Goal: Navigation & Orientation: Find specific page/section

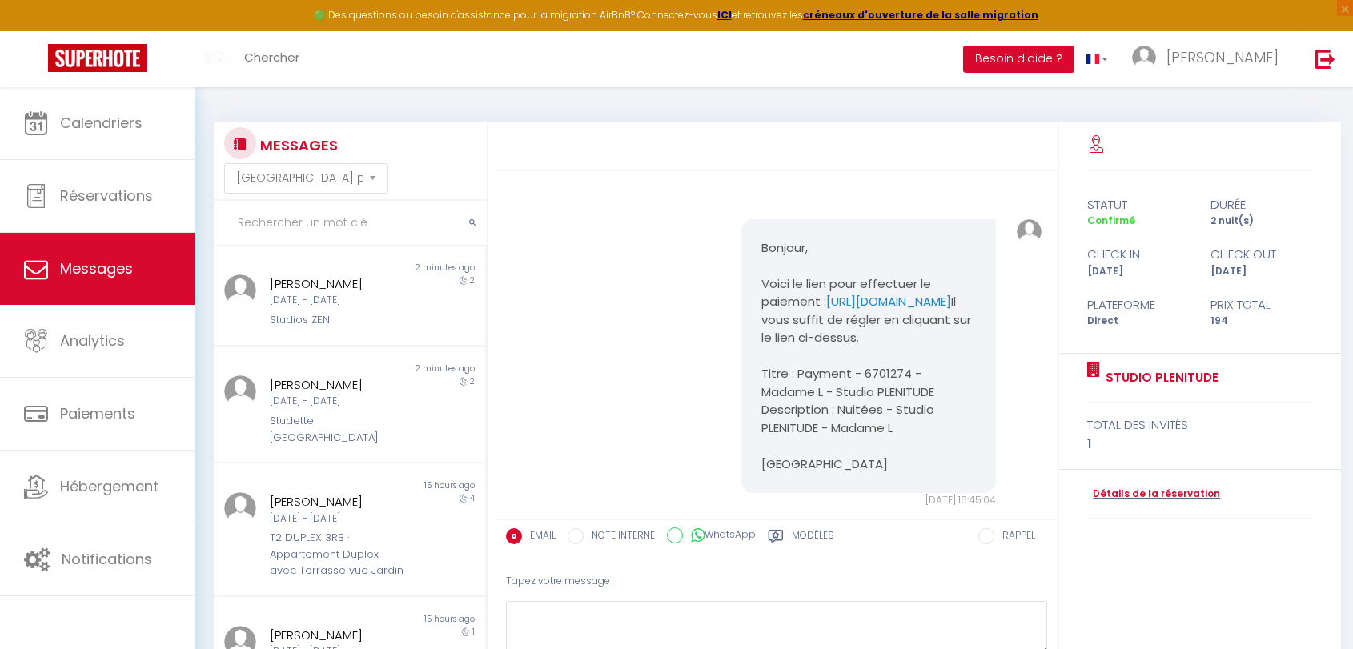
select select "message"
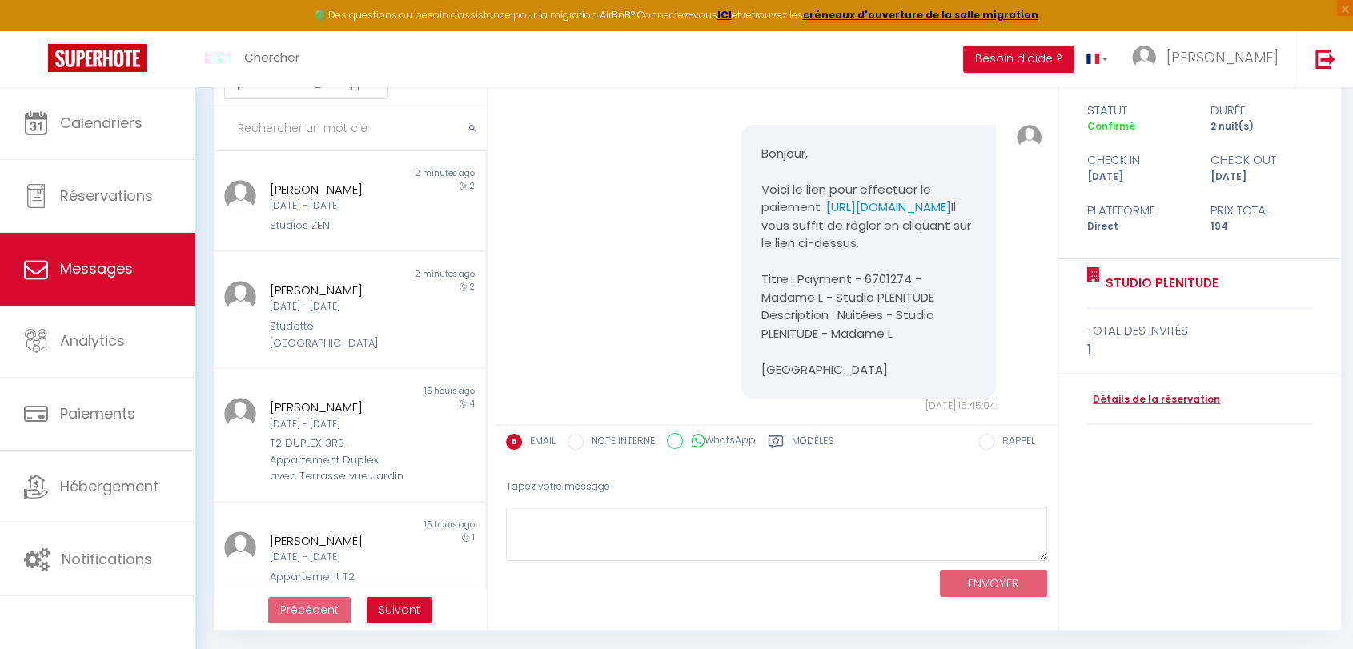
scroll to position [3146, 0]
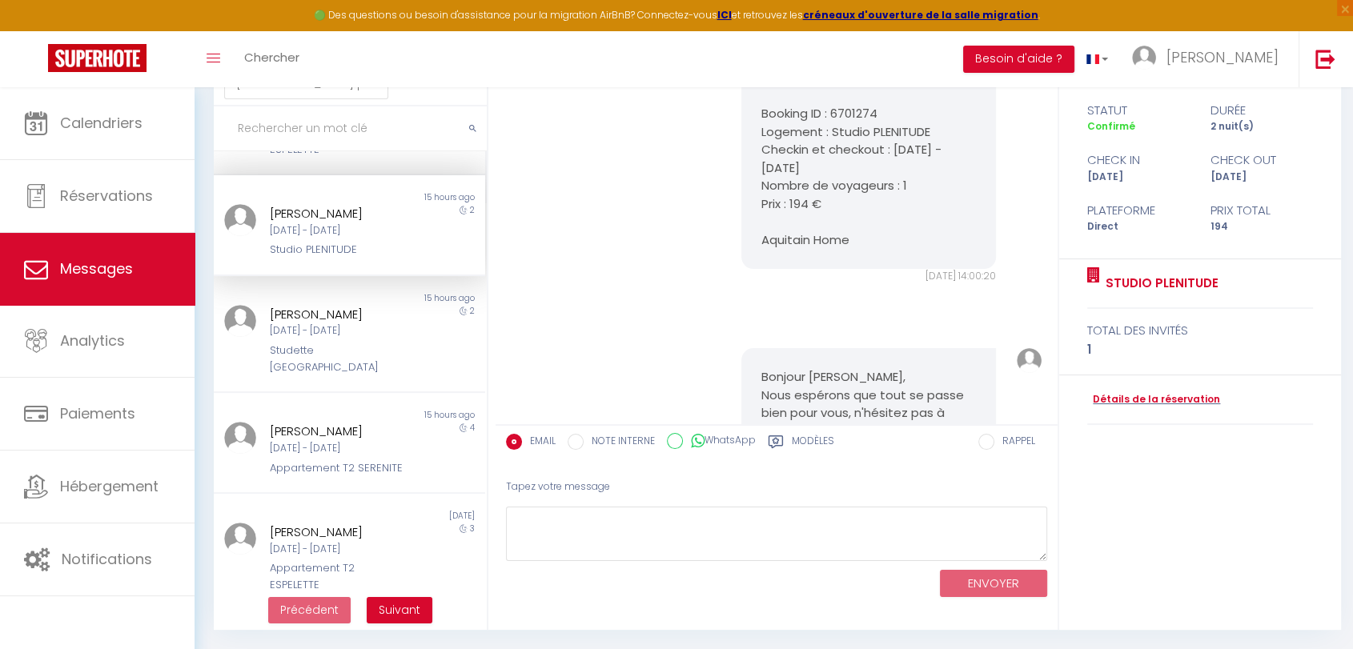
click at [584, 173] on div "Bonjour Voici le lien pour télécharger votre facture : [URL][DOMAIN_NAME] Booki…" at bounding box center [776, 139] width 551 height 353
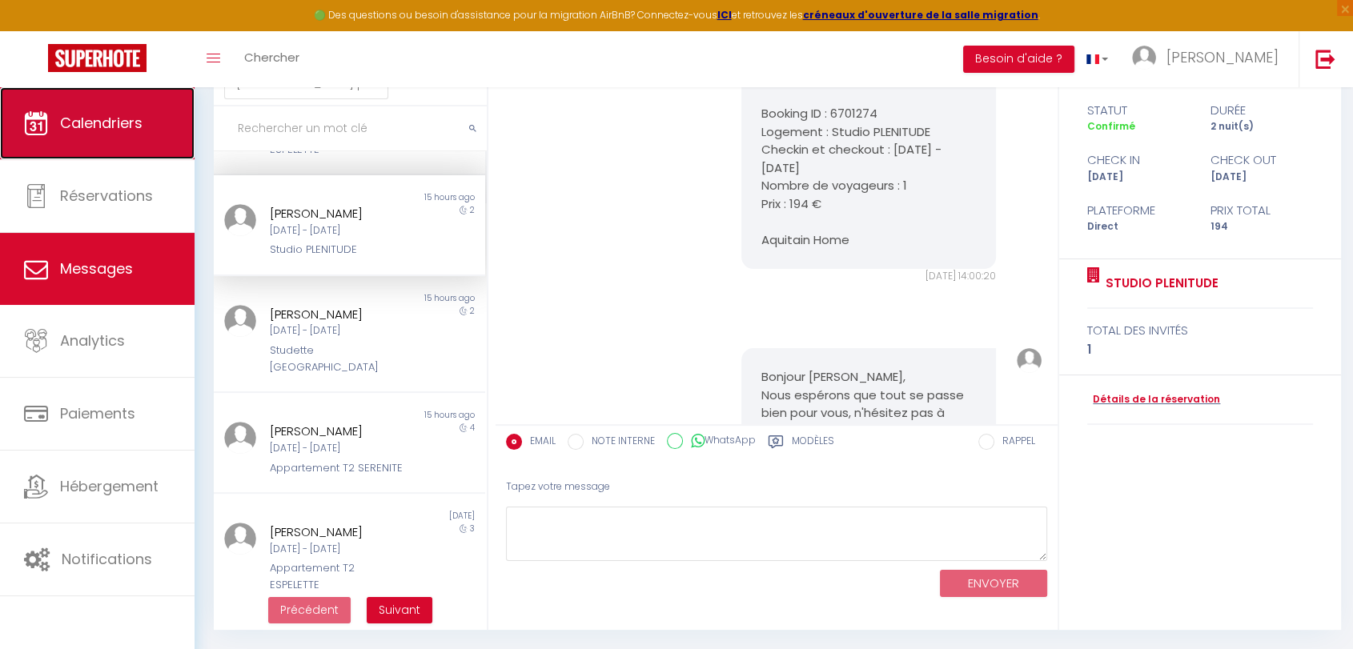
click at [117, 122] on span "Calendriers" at bounding box center [101, 123] width 82 height 20
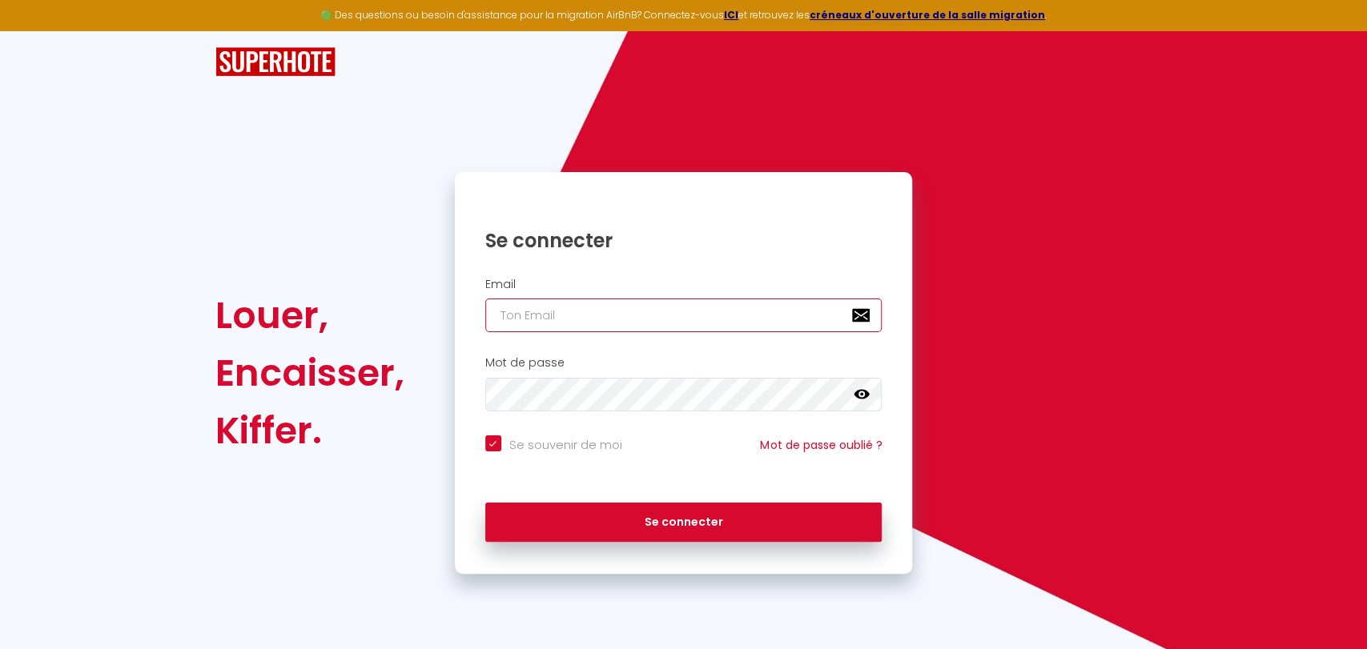
type input "[EMAIL_ADDRESS][DOMAIN_NAME]"
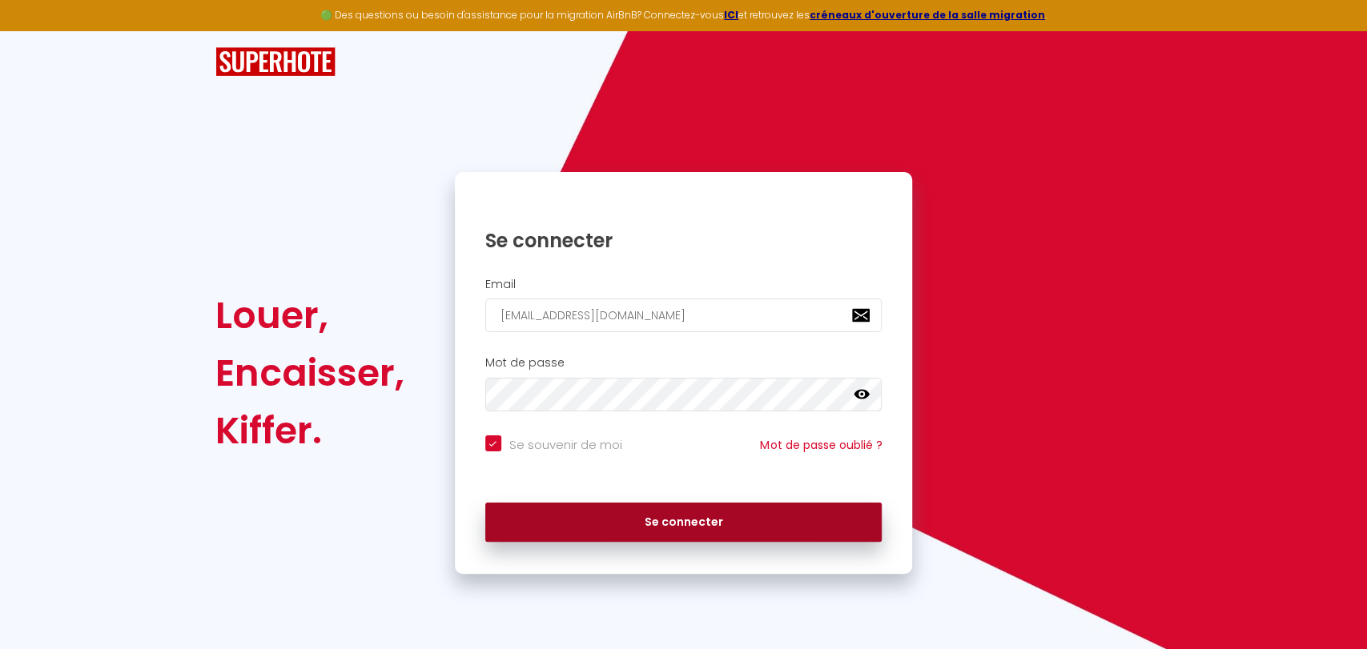
click at [651, 526] on button "Se connecter" at bounding box center [683, 523] width 397 height 40
checkbox input "true"
